Goal: Information Seeking & Learning: Learn about a topic

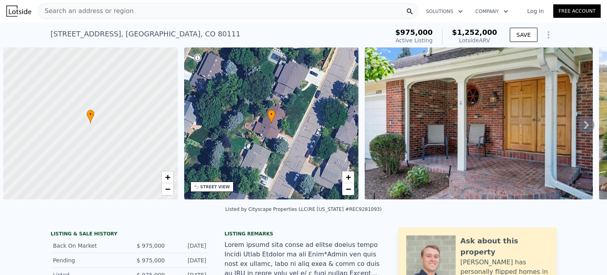
scroll to position [0, 3]
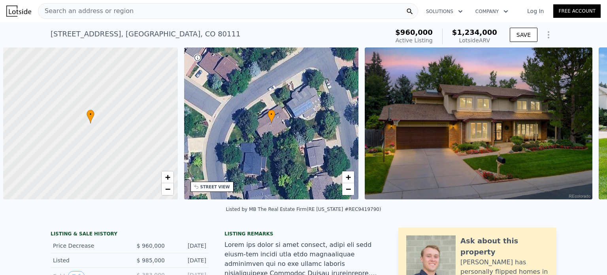
scroll to position [0, 3]
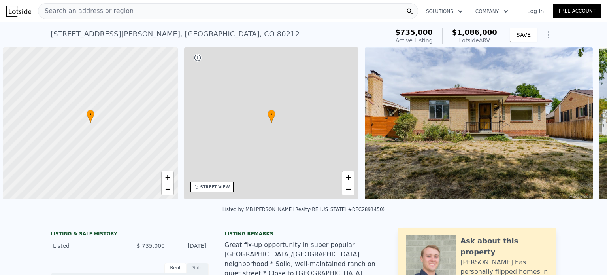
scroll to position [0, 3]
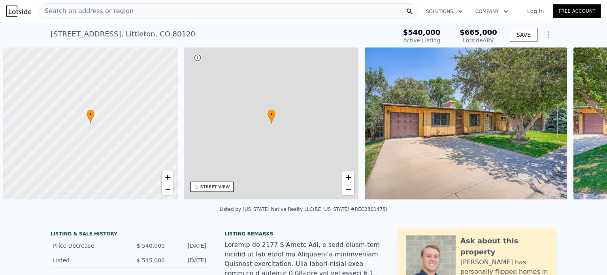
scroll to position [0, 3]
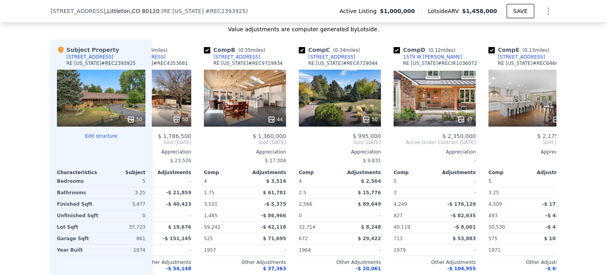
scroll to position [786, 0]
click at [317, 119] on div at bounding box center [340, 120] width 82 height 14
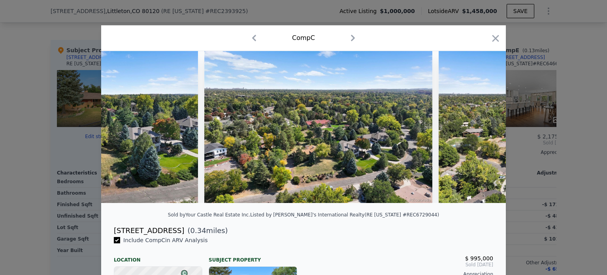
scroll to position [0, 11289]
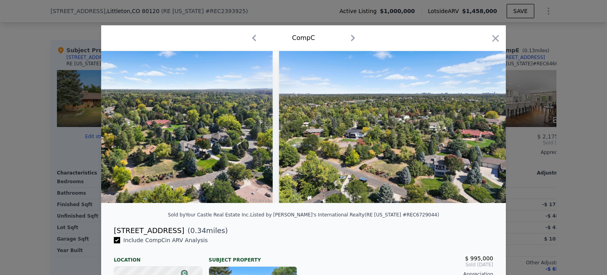
click at [490, 40] on icon "button" at bounding box center [495, 38] width 11 height 11
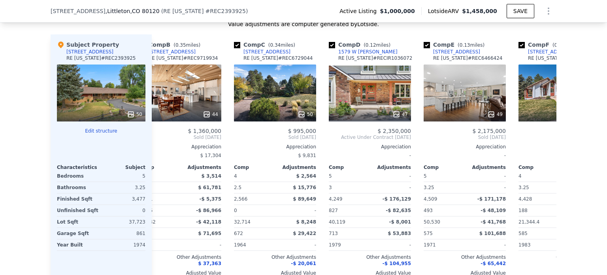
scroll to position [791, 0]
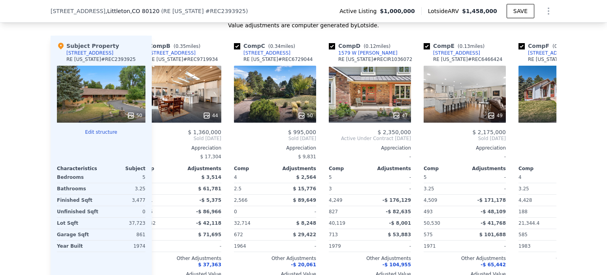
click at [368, 94] on div "47" at bounding box center [370, 94] width 82 height 57
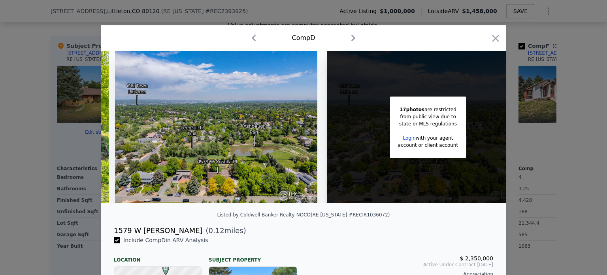
scroll to position [0, 6062]
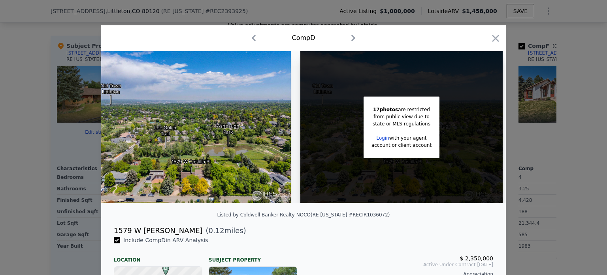
click at [493, 38] on icon "button" at bounding box center [495, 38] width 7 height 7
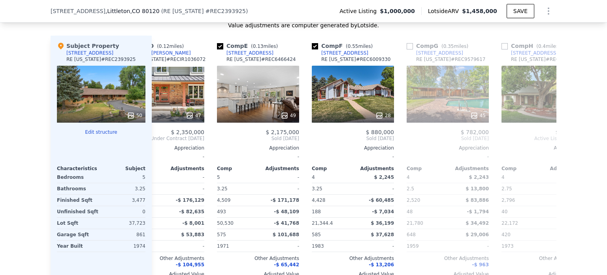
scroll to position [0, 323]
click at [242, 101] on div "49" at bounding box center [258, 94] width 82 height 57
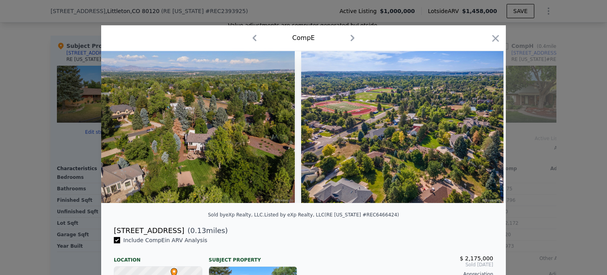
scroll to position [0, 10994]
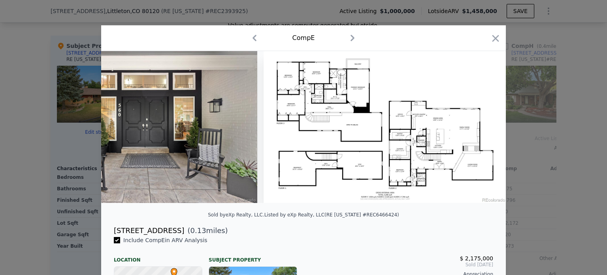
click at [493, 39] on icon "button" at bounding box center [495, 38] width 7 height 7
